Goal: Task Accomplishment & Management: Complete application form

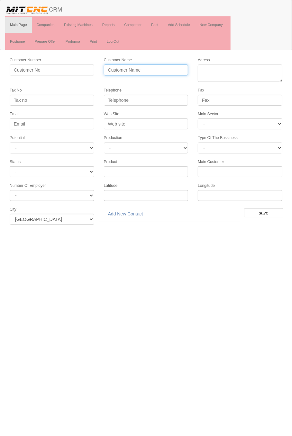
click at [158, 67] on input "Customer Name" at bounding box center [146, 70] width 85 height 11
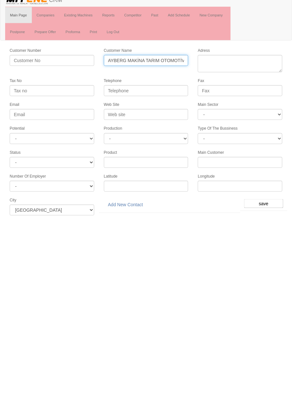
type input "AYBERG MAKİNA TARIM OTOMOTİV"
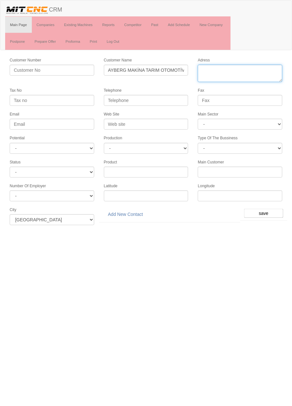
click at [237, 70] on textarea "Adress" at bounding box center [240, 73] width 85 height 17
paste textarea "Konya, Karatay, Fevziçakmak Mah., 10753. Sok., 32"
click at [237, 69] on textarea "Adress" at bounding box center [240, 73] width 85 height 17
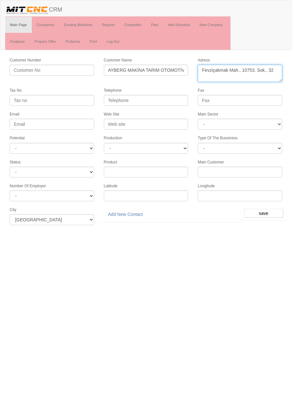
click at [276, 71] on textarea "Adress" at bounding box center [240, 73] width 85 height 17
type textarea "Fevziçakmak Mah., 10753. Sok., 32 karatay"
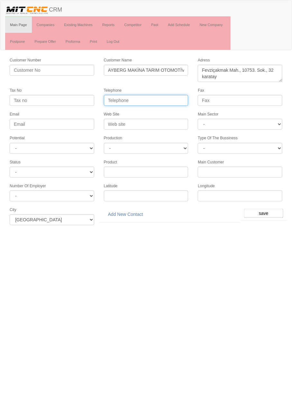
click at [177, 98] on input "Telephone" at bounding box center [146, 100] width 85 height 11
paste input "0 332 251 61 01"
type input "0 332 251 61 01"
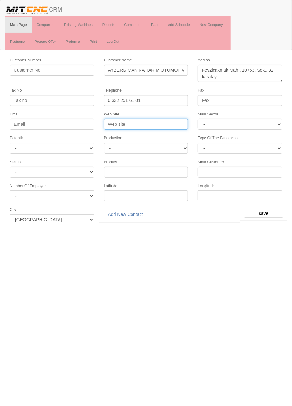
click at [168, 121] on input "Web Site" at bounding box center [146, 124] width 85 height 11
type input "www.ayberg.com"
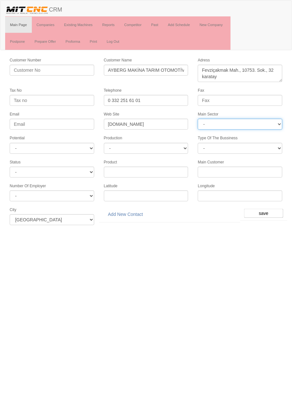
click at [266, 122] on select "- DIE MOLD MACHINERY DEFENCE ELECTRICAL COMPONENTS MEDICAL TOOL MANUFACTURING J…" at bounding box center [240, 124] width 85 height 11
click at [269, 119] on select "- DIE MOLD MACHINERY DEFENCE ELECTRICAL COMPONENTS MEDICAL TOOL MANUFACTURING J…" at bounding box center [240, 124] width 85 height 11
select select "370"
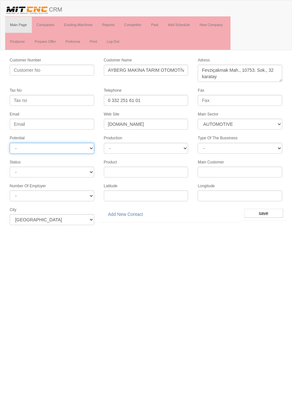
click at [82, 147] on select "- A1 A2 A3 B1 B2 B3 C1 C2 C3" at bounding box center [52, 148] width 85 height 11
select select "5"
click at [266, 209] on input "save" at bounding box center [263, 213] width 39 height 9
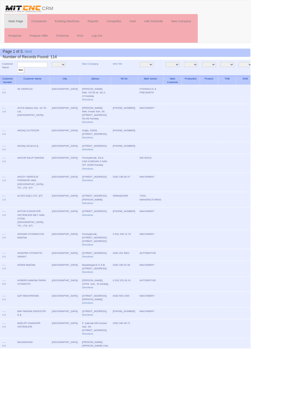
click at [43, 75] on input "text" at bounding box center [37, 75] width 35 height 6
type input "ayberg"
click at [20, 78] on input "filter" at bounding box center [24, 81] width 8 height 7
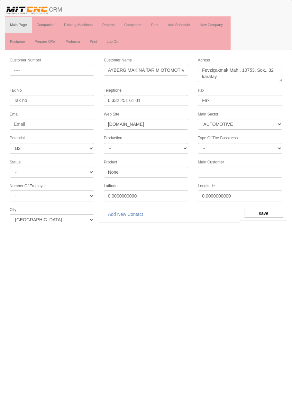
select select "370"
select select "5"
click at [135, 209] on link "Add New Contact" at bounding box center [125, 214] width 43 height 11
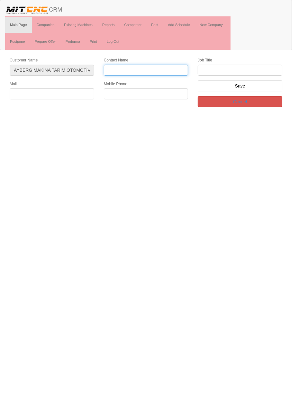
click at [161, 69] on input "Contact Name" at bounding box center [146, 70] width 85 height 11
paste input "[PERSON_NAME]"
type input "[PERSON_NAME]"
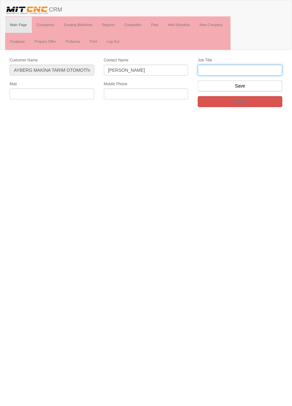
click at [238, 71] on input "text" at bounding box center [240, 70] width 85 height 11
type input "Satış Müdürü"
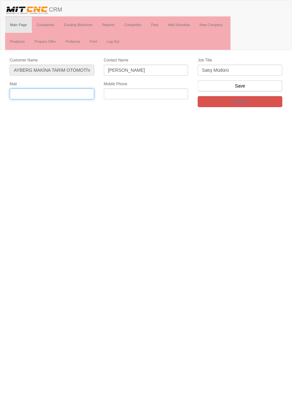
click at [73, 90] on input "text" at bounding box center [52, 93] width 85 height 11
click at [70, 93] on input "text" at bounding box center [52, 93] width 85 height 11
type input "[EMAIL_ADDRESS][DOMAIN_NAME]"
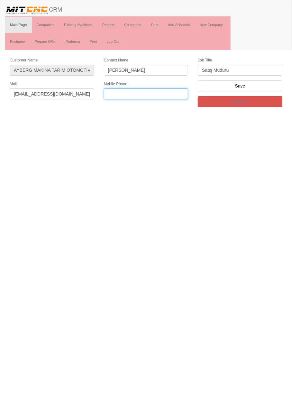
click at [171, 91] on input "text" at bounding box center [146, 93] width 85 height 11
paste input "+905335205226"
click at [162, 91] on input "+905335205226" at bounding box center [146, 93] width 85 height 11
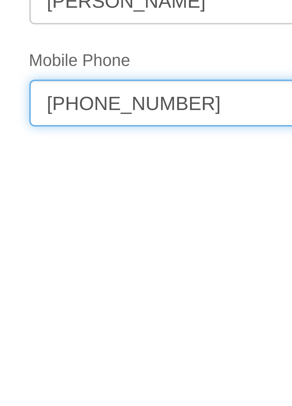
click at [131, 92] on input "+905335205226" at bounding box center [146, 93] width 85 height 11
click at [123, 93] on input "+90533520 5226" at bounding box center [146, 93] width 85 height 11
click at [112, 93] on input "+90533 520 5226" at bounding box center [146, 93] width 85 height 11
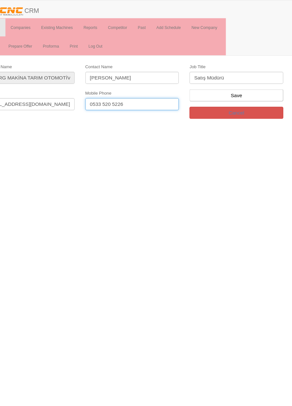
type input "0533 520 5226"
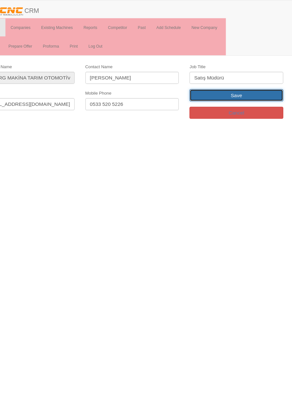
click at [262, 85] on input "Save" at bounding box center [240, 85] width 85 height 11
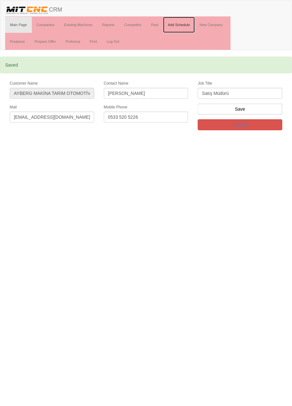
click at [184, 26] on link "Add Schedule" at bounding box center [179, 25] width 32 height 16
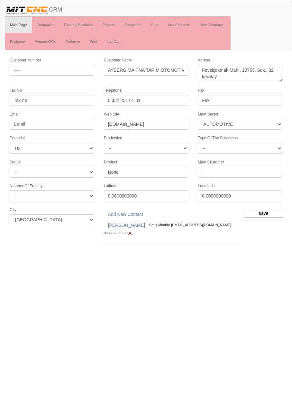
select select "370"
select select "5"
click at [266, 209] on input "save" at bounding box center [263, 213] width 39 height 9
